Goal: Feedback & Contribution: Leave review/rating

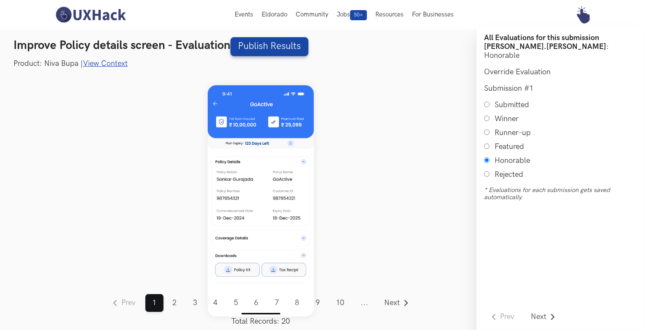
scroll to position [10, 0]
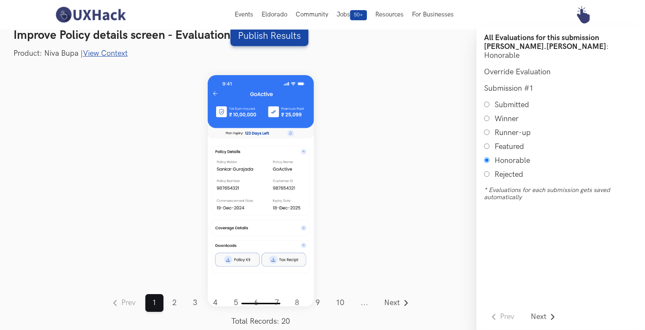
click at [97, 53] on link "View Context" at bounding box center [105, 53] width 45 height 9
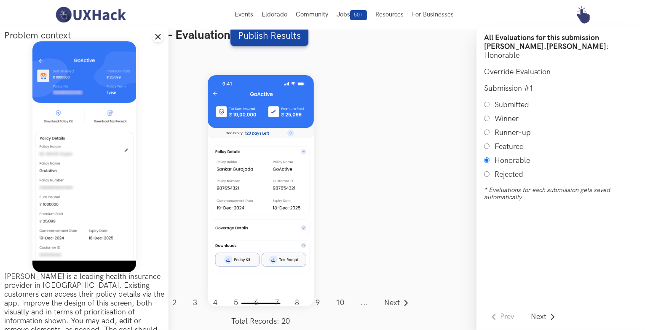
click at [192, 146] on div "Prev ... 1 2 3 4 5 6 7 8 9 10 11 12 13 14 15 16 17 18 19 20 ... Next Total Reco…" at bounding box center [261, 191] width 432 height 264
click at [156, 35] on line at bounding box center [158, 37] width 5 height 5
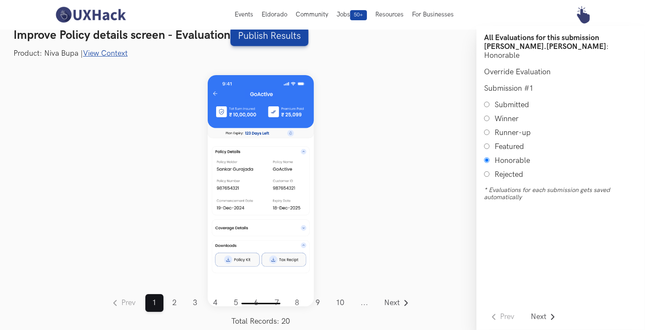
click at [96, 51] on link "View Context" at bounding box center [105, 53] width 45 height 9
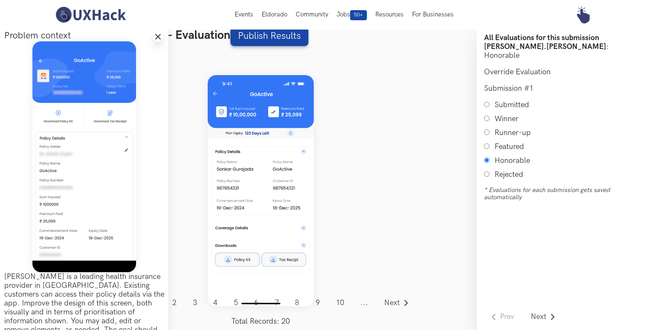
click at [156, 36] on icon "Close drawer panel" at bounding box center [158, 36] width 7 height 7
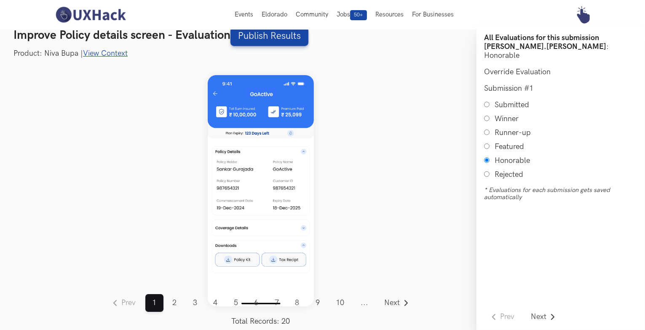
click at [89, 53] on link "View Context" at bounding box center [105, 53] width 45 height 9
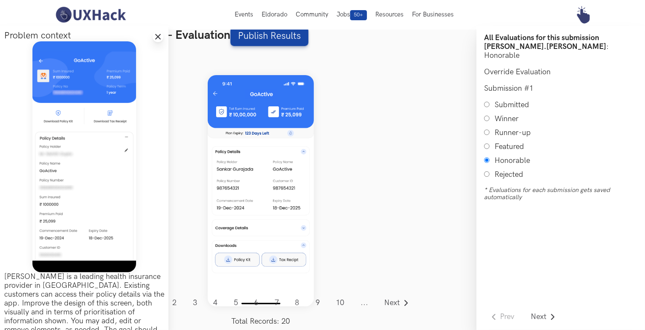
click at [155, 38] on icon "Close drawer panel" at bounding box center [158, 36] width 7 height 7
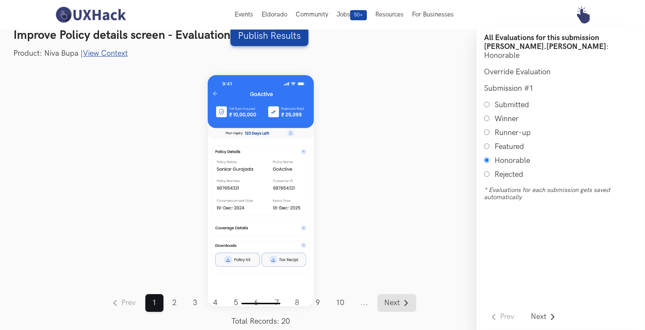
click at [392, 305] on span "Next" at bounding box center [393, 303] width 16 height 8
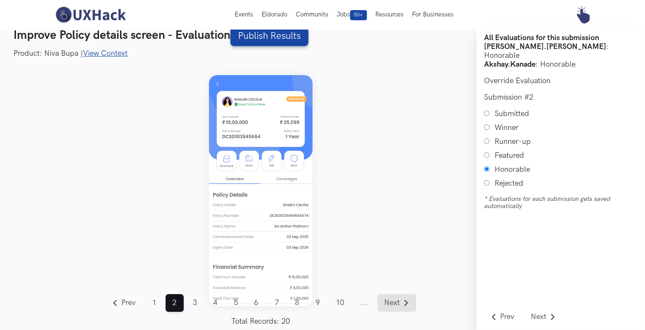
click at [401, 309] on link "Next" at bounding box center [397, 303] width 39 height 18
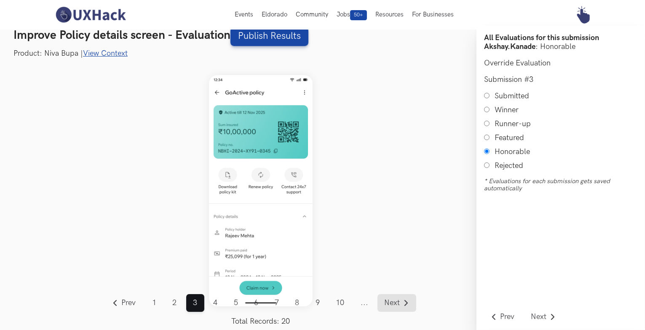
click at [393, 302] on span "Next" at bounding box center [393, 303] width 16 height 8
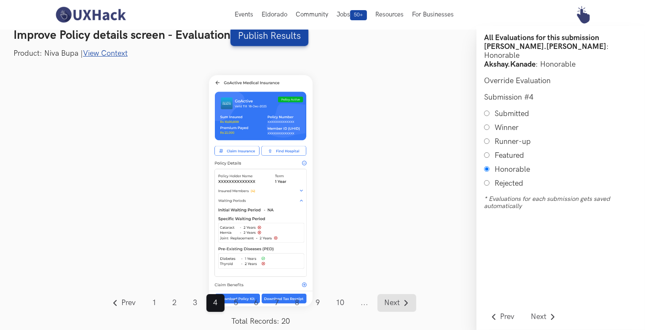
click at [397, 305] on span "Next" at bounding box center [393, 303] width 16 height 8
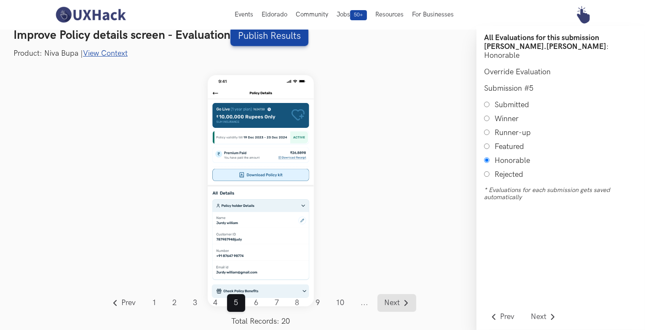
click at [388, 300] on span "Next" at bounding box center [393, 303] width 16 height 8
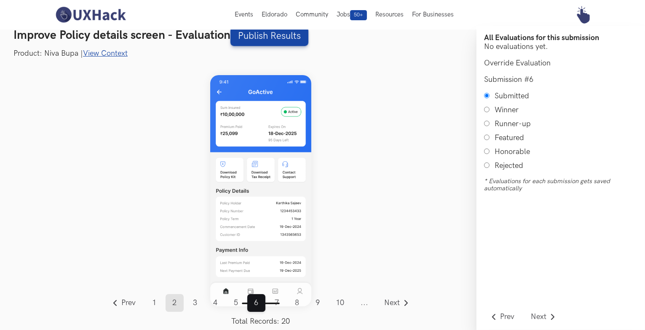
click at [176, 306] on link "2" at bounding box center [175, 303] width 18 height 18
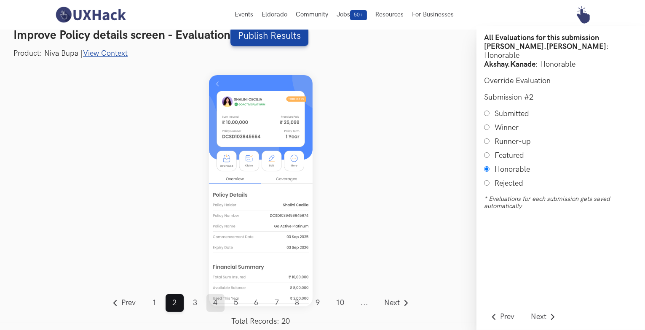
click at [213, 308] on link "4" at bounding box center [216, 303] width 18 height 18
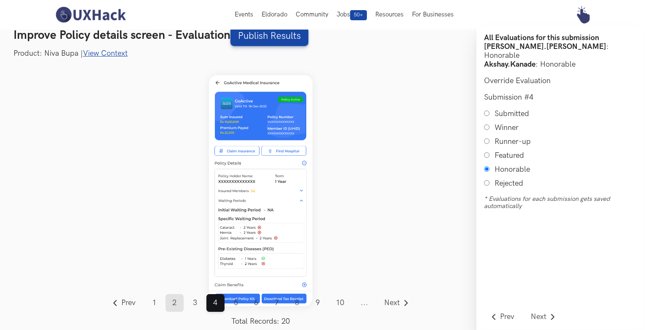
click at [176, 304] on link "2" at bounding box center [175, 303] width 18 height 18
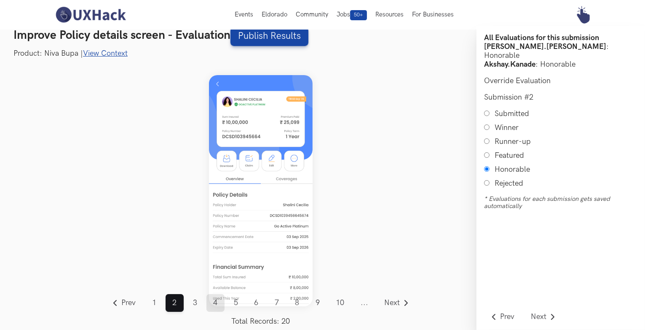
click at [215, 303] on link "4" at bounding box center [216, 303] width 18 height 18
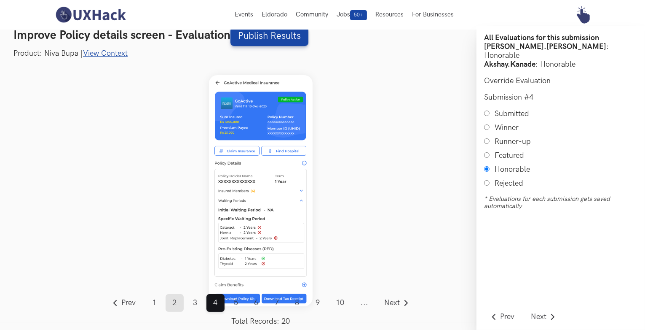
click at [176, 301] on link "2" at bounding box center [175, 303] width 18 height 18
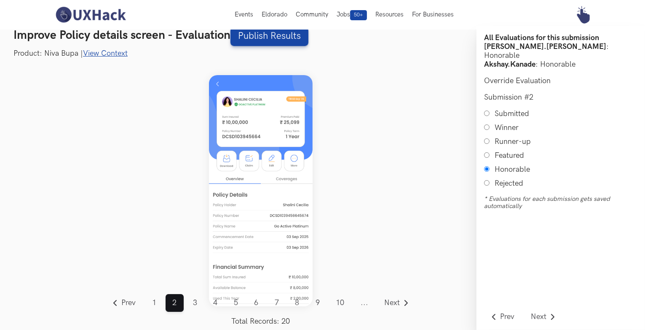
click at [486, 124] on input "Winner" at bounding box center [486, 126] width 5 height 5
radio input "true"
click at [219, 306] on link "4" at bounding box center [216, 303] width 18 height 18
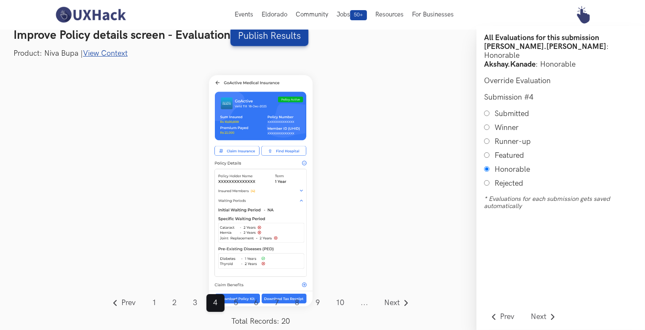
click at [486, 138] on input "Runner-up" at bounding box center [486, 140] width 5 height 5
radio input "true"
click at [190, 304] on link "3" at bounding box center [195, 303] width 18 height 18
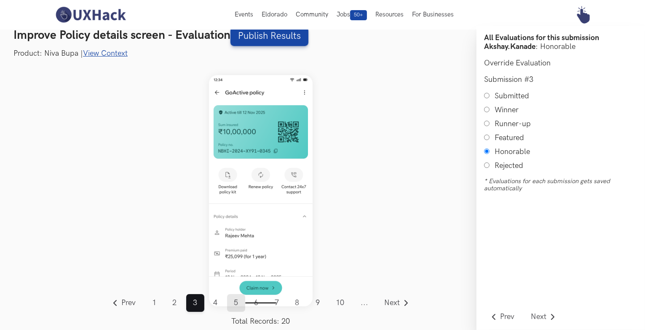
click at [238, 298] on link "5" at bounding box center [236, 303] width 18 height 18
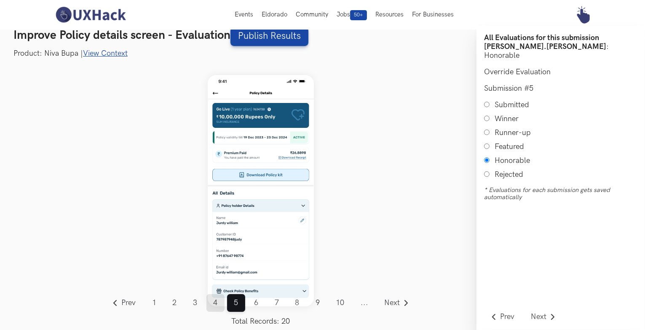
click at [214, 304] on link "4" at bounding box center [216, 303] width 18 height 18
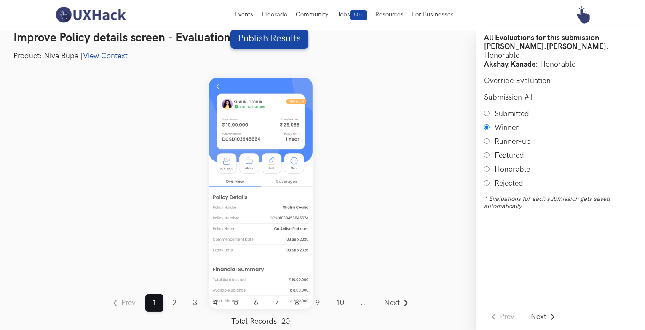
scroll to position [10, 0]
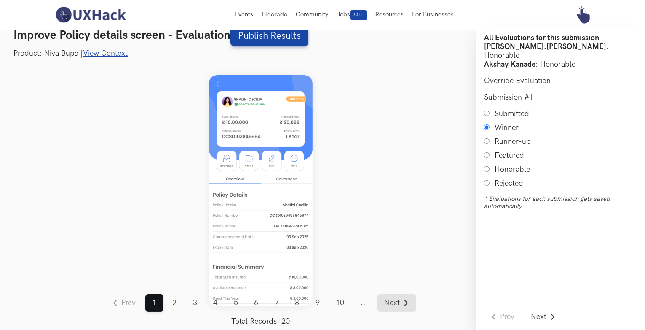
click at [393, 302] on span "Next" at bounding box center [393, 303] width 16 height 8
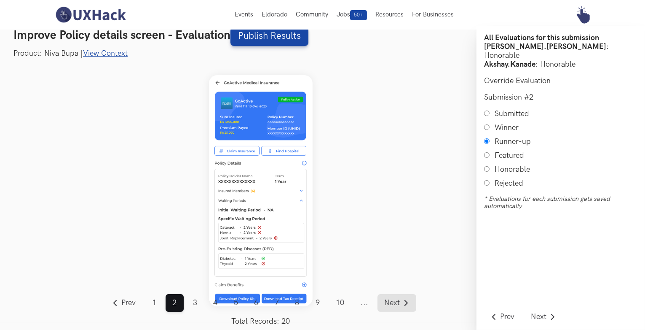
click at [393, 302] on span "Next" at bounding box center [393, 303] width 16 height 8
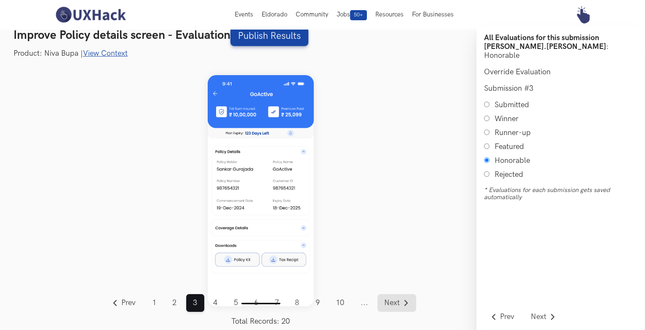
click at [393, 302] on span "Next" at bounding box center [393, 303] width 16 height 8
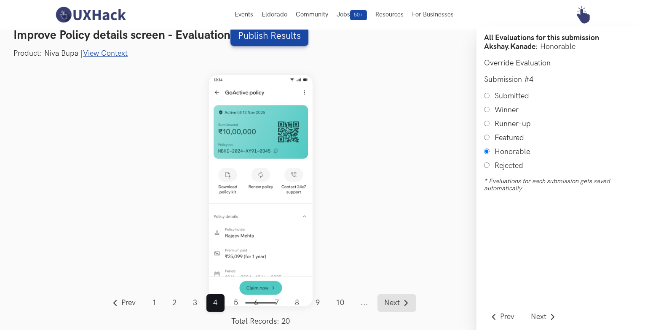
click at [393, 302] on span "Next" at bounding box center [393, 303] width 16 height 8
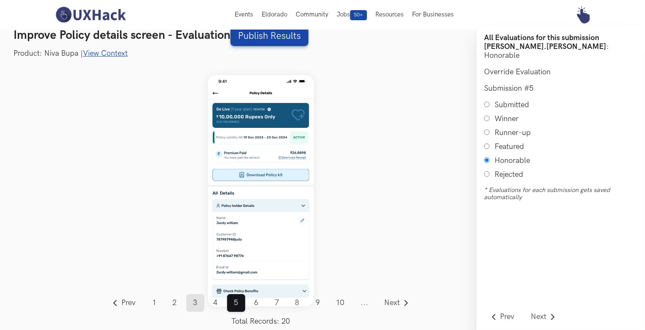
click at [195, 300] on link "3" at bounding box center [195, 303] width 18 height 18
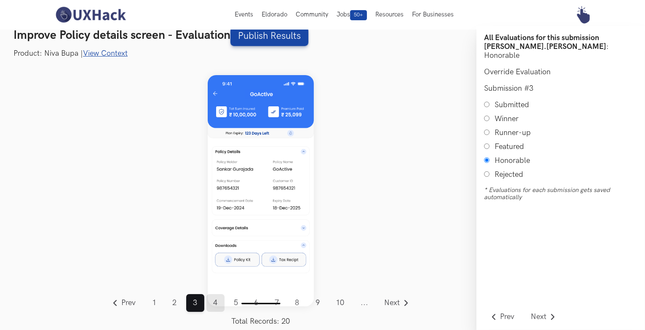
click at [215, 305] on link "4" at bounding box center [216, 303] width 18 height 18
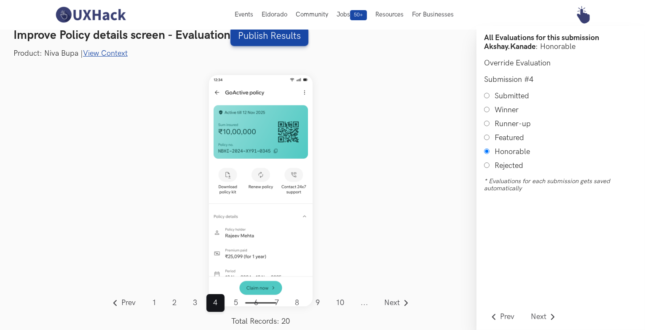
click at [126, 311] on nav "Prev ... 1 2 3 4 5 6 7 8 9 10 11 12 13 14 15 16 17 18 19 20 ... Next Total Reco…" at bounding box center [260, 310] width 311 height 32
click at [126, 302] on span "Prev" at bounding box center [129, 303] width 14 height 8
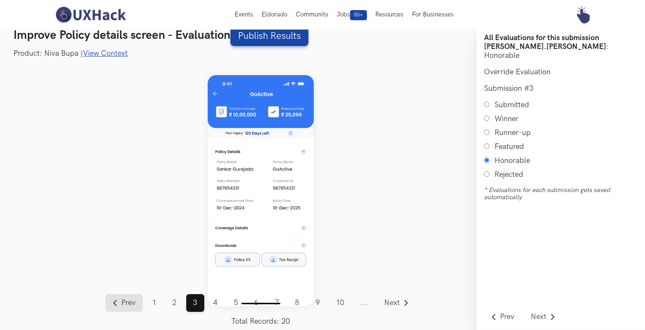
click at [131, 295] on link "Prev" at bounding box center [124, 303] width 38 height 18
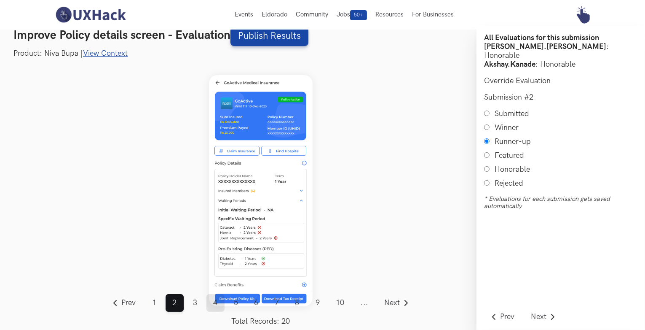
click at [216, 301] on link "4" at bounding box center [216, 303] width 18 height 18
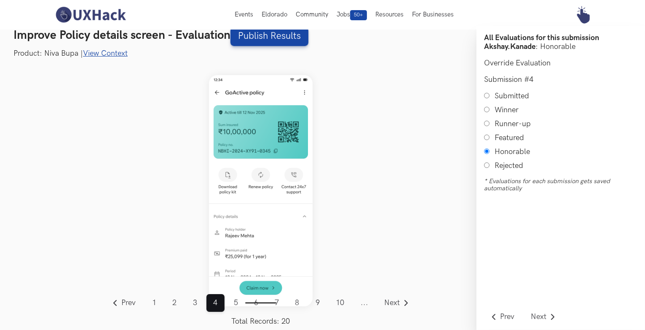
scroll to position [0, 0]
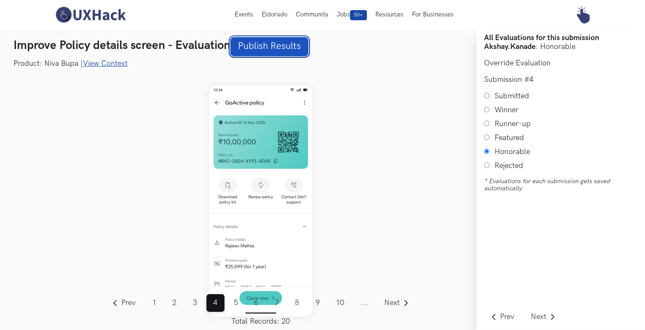
click at [245, 47] on link "Publish Results" at bounding box center [270, 46] width 78 height 19
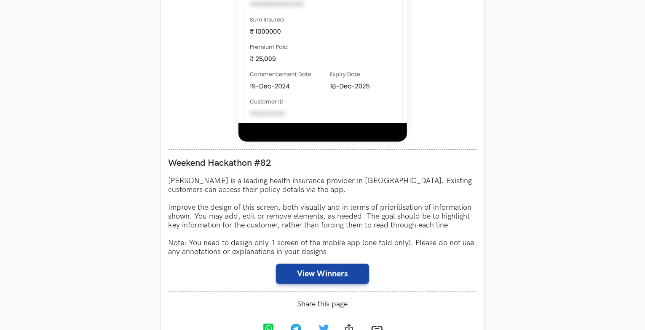
scroll to position [633, 0]
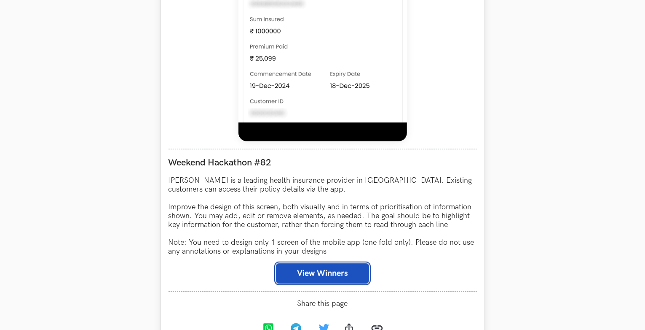
click at [299, 278] on button "View Winners" at bounding box center [322, 273] width 93 height 20
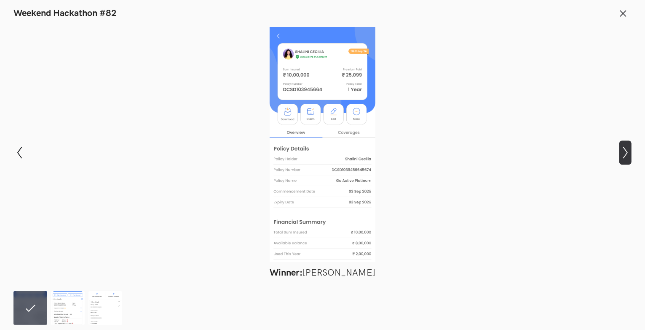
click at [623, 158] on button "Show next slide" at bounding box center [626, 152] width 12 height 24
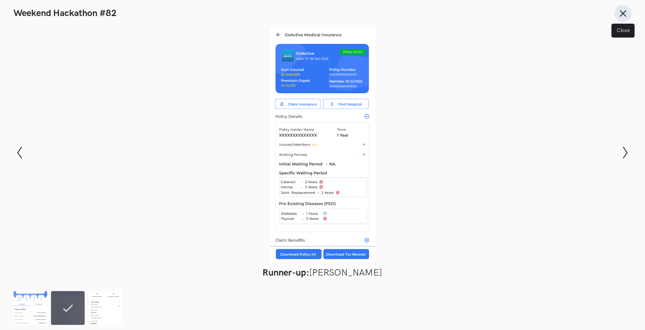
click at [620, 13] on icon at bounding box center [623, 13] width 9 height 9
